Goal: Task Accomplishment & Management: Manage account settings

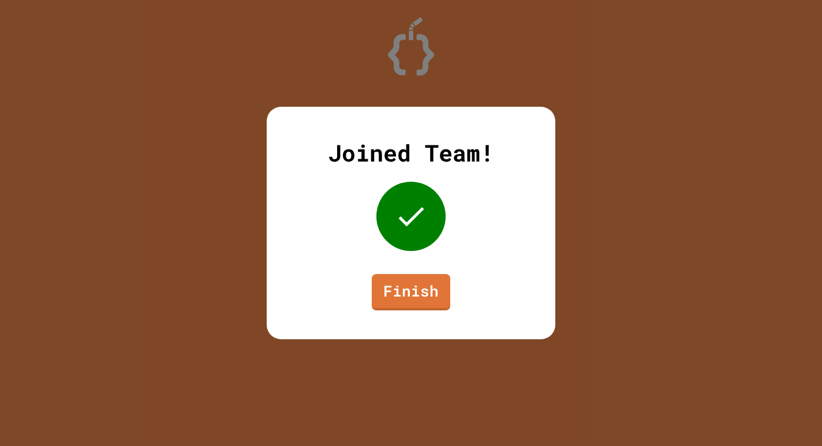
click at [395, 297] on link "Finish" at bounding box center [411, 292] width 78 height 36
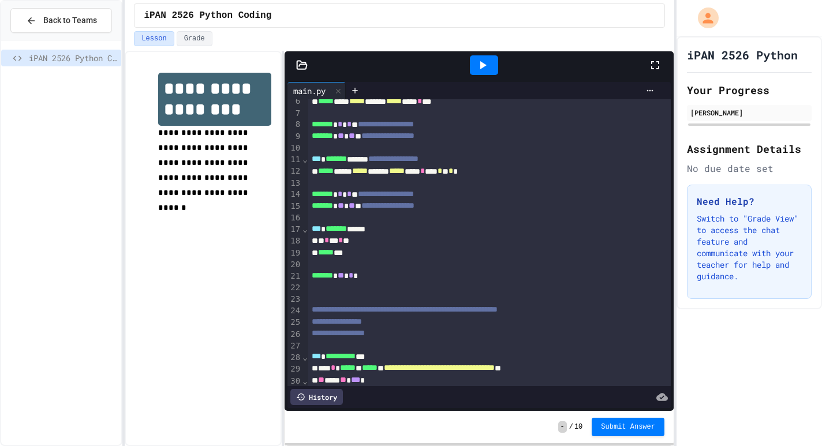
scroll to position [150, 0]
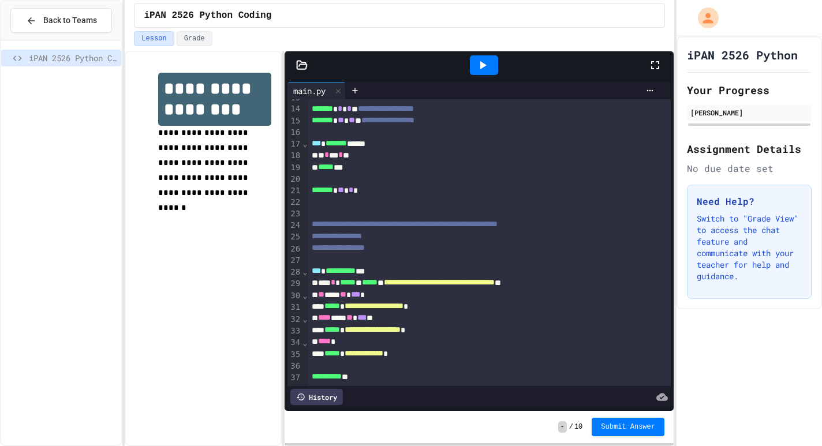
click at [396, 380] on div "**********" at bounding box center [489, 377] width 362 height 12
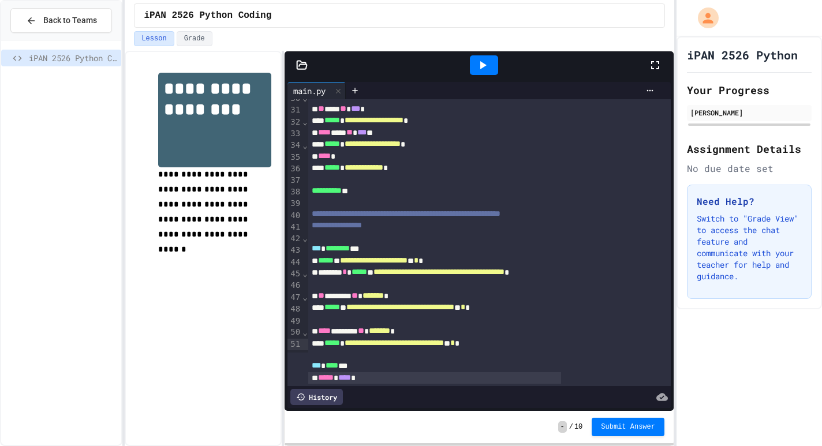
scroll to position [313, 0]
